Goal: Find specific page/section: Find specific page/section

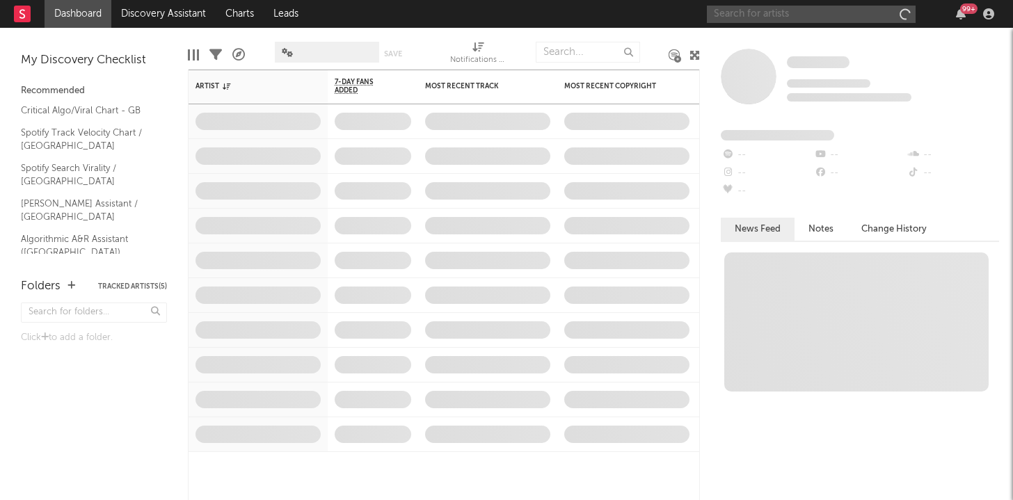
click at [779, 10] on input "text" at bounding box center [811, 14] width 209 height 17
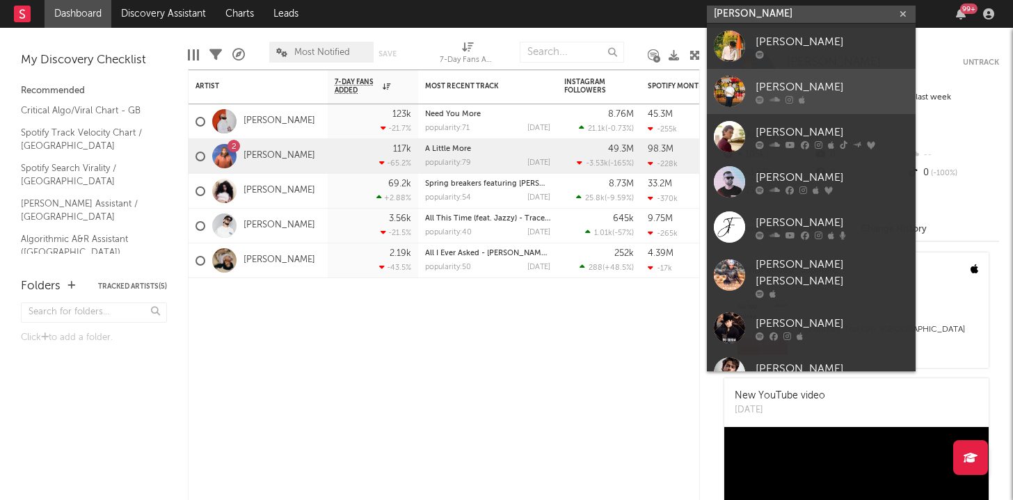
type input "[PERSON_NAME]"
click at [809, 105] on link "[PERSON_NAME]" at bounding box center [811, 91] width 209 height 45
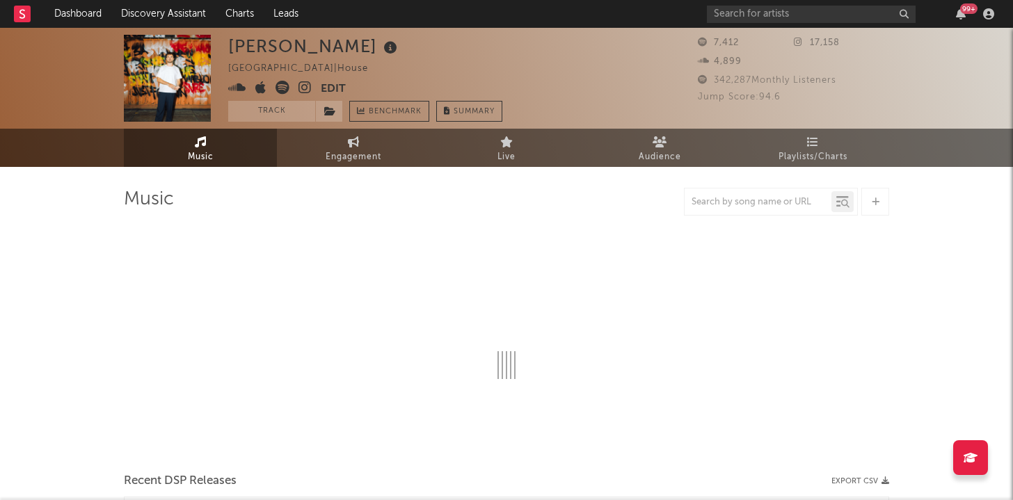
select select "6m"
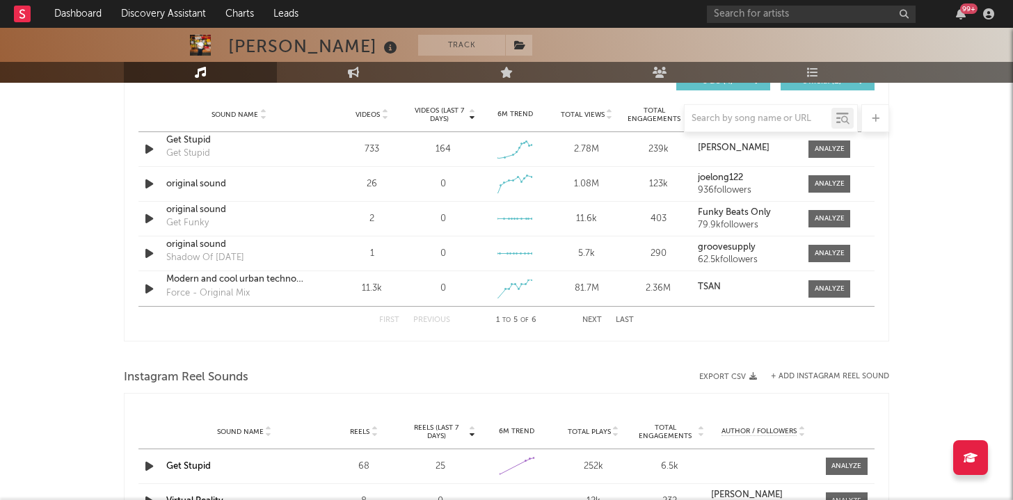
scroll to position [1007, 0]
